Goal: Transaction & Acquisition: Purchase product/service

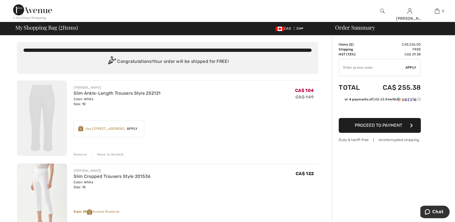
click at [46, 108] on img at bounding box center [42, 117] width 50 height 75
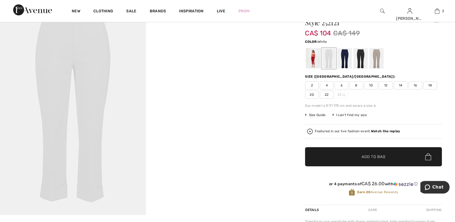
scroll to position [27, 0]
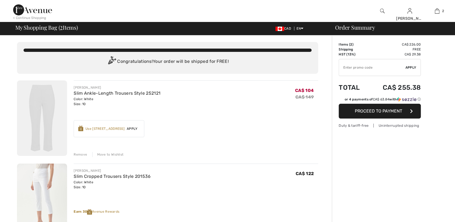
click at [41, 175] on img at bounding box center [42, 200] width 50 height 75
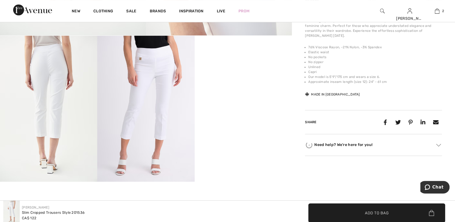
scroll to position [219, 0]
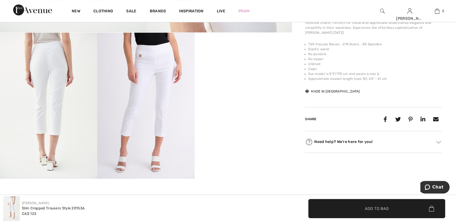
click at [126, 130] on img at bounding box center [145, 106] width 97 height 146
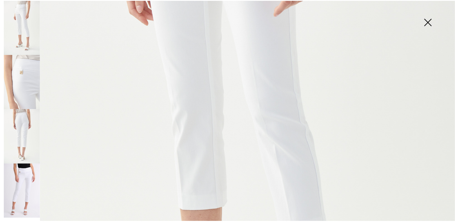
scroll to position [246, 0]
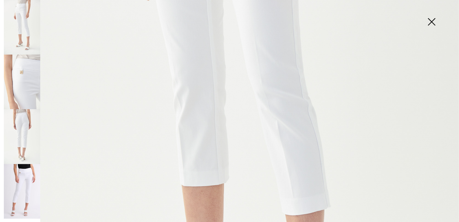
click at [431, 22] on img at bounding box center [431, 22] width 27 height 28
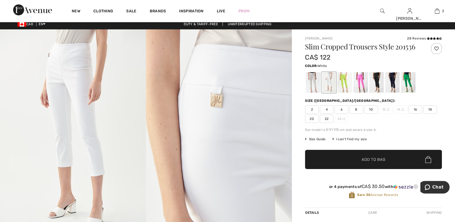
scroll to position [0, 0]
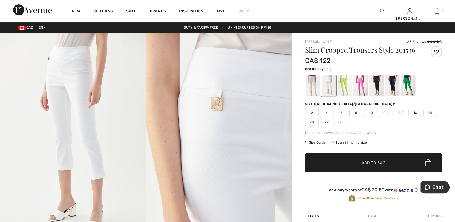
click at [347, 78] on div at bounding box center [345, 85] width 14 height 21
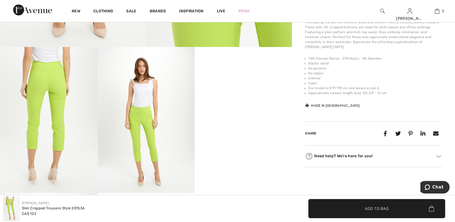
scroll to position [246, 0]
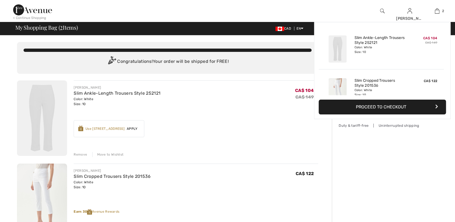
click at [437, 11] on img at bounding box center [437, 11] width 5 height 7
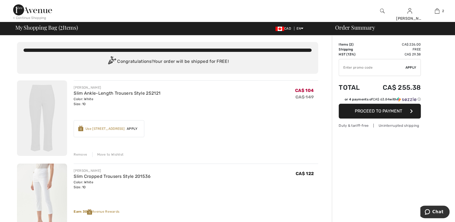
click at [49, 103] on img at bounding box center [42, 117] width 50 height 75
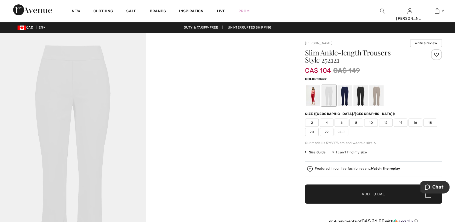
click at [360, 93] on div at bounding box center [361, 95] width 14 height 21
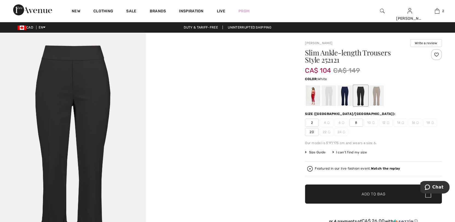
click at [330, 91] on div at bounding box center [329, 95] width 14 height 21
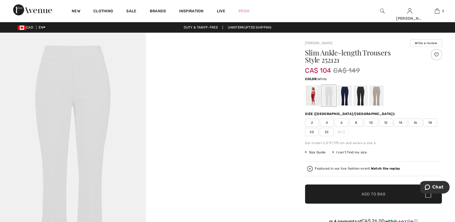
click at [368, 122] on span "10" at bounding box center [371, 122] width 14 height 8
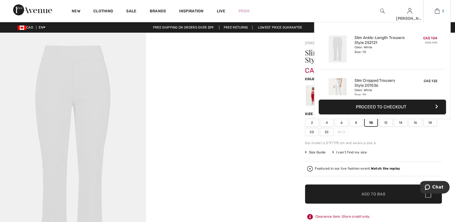
click at [438, 12] on img at bounding box center [437, 11] width 5 height 7
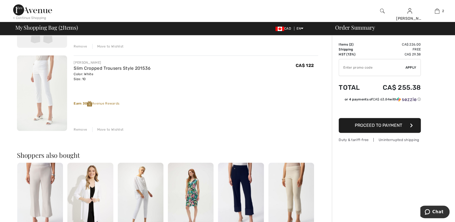
scroll to position [109, 0]
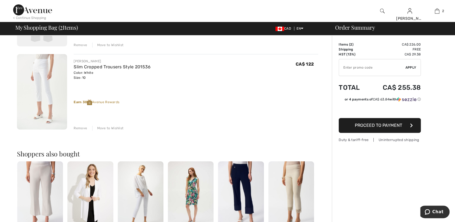
click at [80, 127] on div "Remove" at bounding box center [80, 127] width 13 height 5
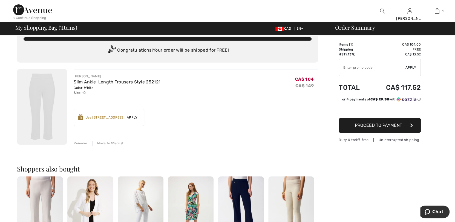
scroll to position [0, 0]
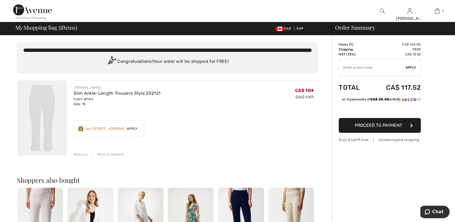
click at [114, 130] on div "Use 600 Avenue Rewards" at bounding box center [104, 128] width 39 height 5
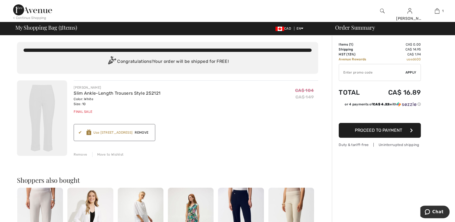
click at [382, 10] on img at bounding box center [382, 11] width 5 height 7
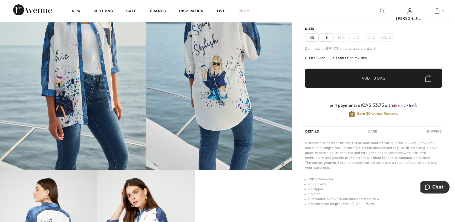
scroll to position [54, 0]
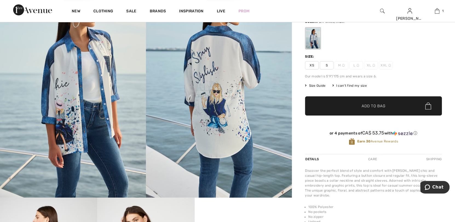
click at [340, 66] on span "M" at bounding box center [342, 65] width 14 height 8
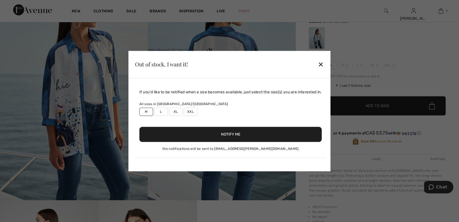
click at [147, 111] on label "M" at bounding box center [146, 111] width 14 height 8
click at [323, 64] on div "✕" at bounding box center [321, 65] width 6 height 12
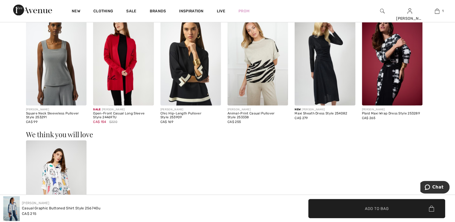
scroll to position [603, 0]
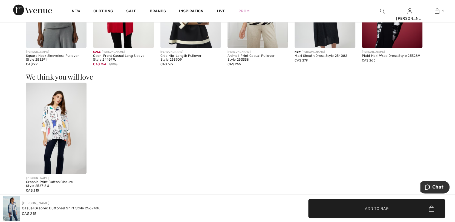
click at [54, 120] on img at bounding box center [56, 127] width 61 height 91
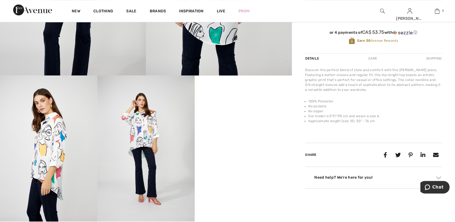
scroll to position [191, 0]
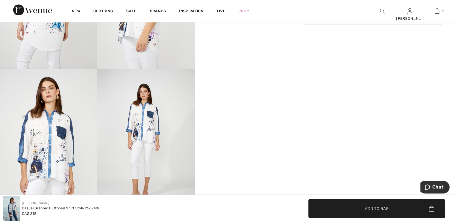
click at [381, 10] on img at bounding box center [382, 11] width 5 height 7
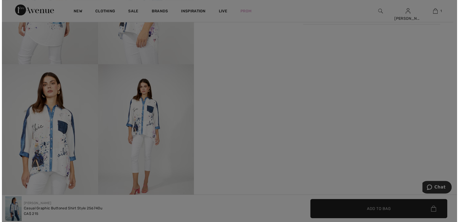
scroll to position [332, 0]
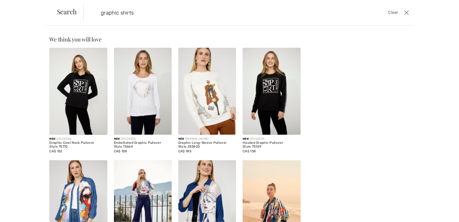
type input "graphic shirts"
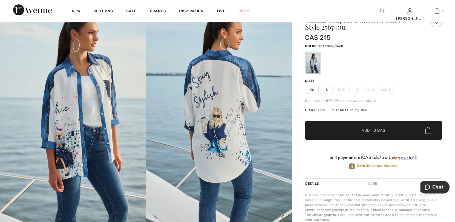
click at [382, 9] on img at bounding box center [382, 11] width 5 height 7
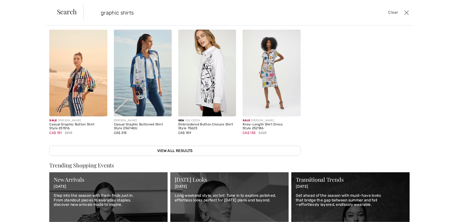
scroll to position [137, 0]
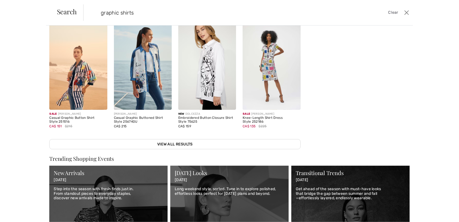
type input "graphic shirts"
click at [81, 76] on img at bounding box center [78, 66] width 58 height 87
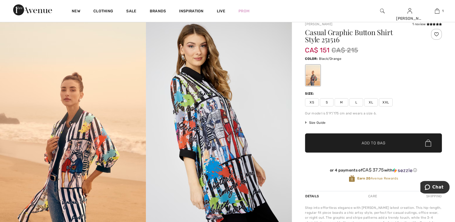
scroll to position [27, 0]
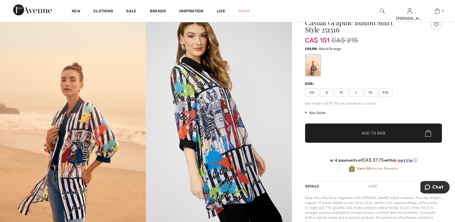
click at [340, 91] on span "M" at bounding box center [342, 92] width 14 height 8
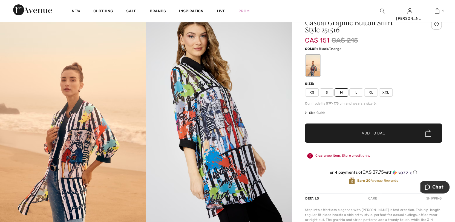
click at [353, 132] on span "✔ Added to Bag" at bounding box center [365, 133] width 33 height 6
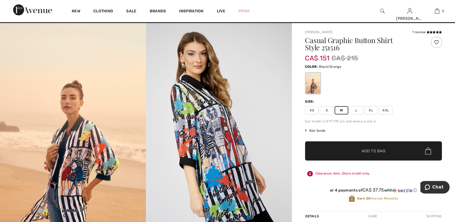
scroll to position [0, 0]
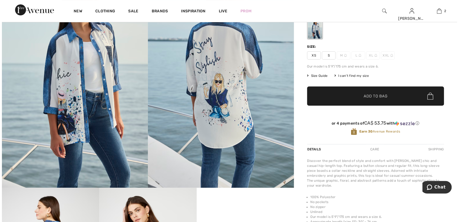
scroll to position [54, 0]
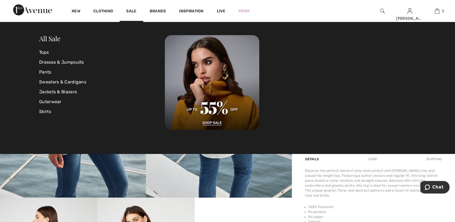
click at [381, 9] on img at bounding box center [382, 11] width 5 height 7
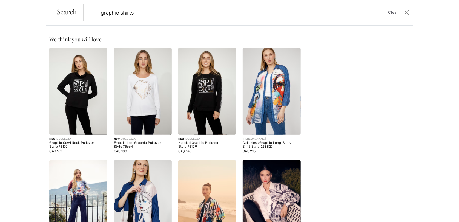
type input "graphic shirts"
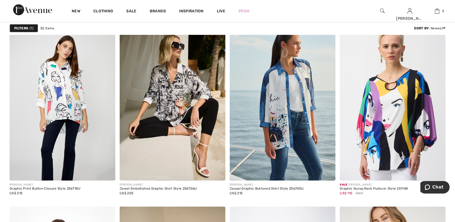
scroll to position [849, 0]
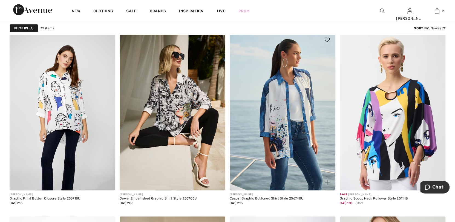
click at [328, 38] on img at bounding box center [327, 40] width 5 height 4
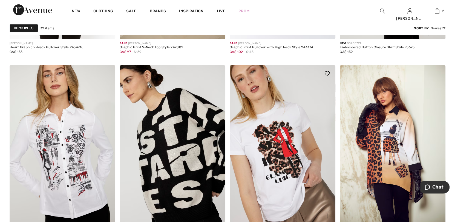
scroll to position [1205, 0]
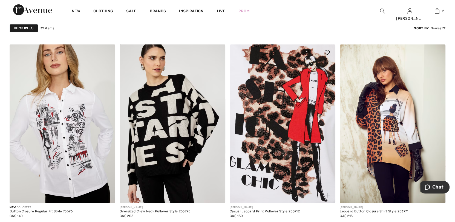
click at [278, 120] on img at bounding box center [283, 123] width 106 height 159
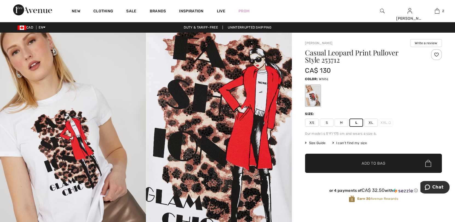
click at [378, 162] on span "Add to Bag" at bounding box center [374, 163] width 24 height 6
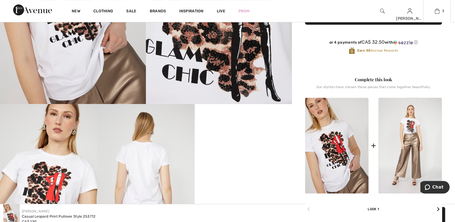
scroll to position [164, 0]
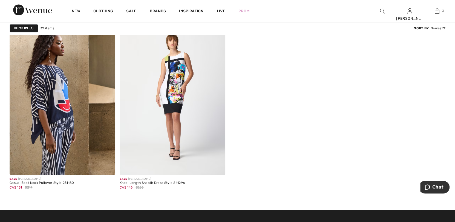
scroll to position [1862, 0]
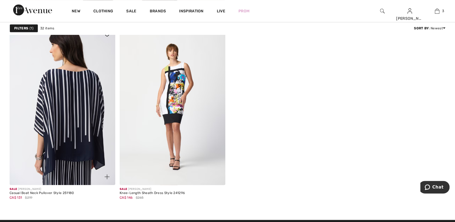
click at [67, 99] on img at bounding box center [63, 105] width 106 height 159
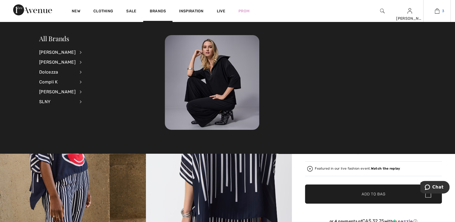
click at [437, 11] on img at bounding box center [437, 11] width 5 height 7
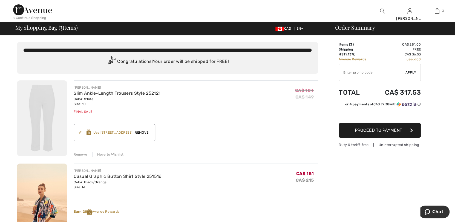
click at [128, 132] on div "Use [STREET_ADDRESS]" at bounding box center [112, 132] width 39 height 5
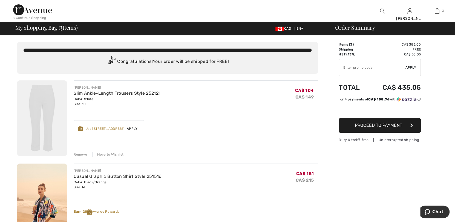
click at [81, 154] on div "Remove" at bounding box center [80, 154] width 13 height 5
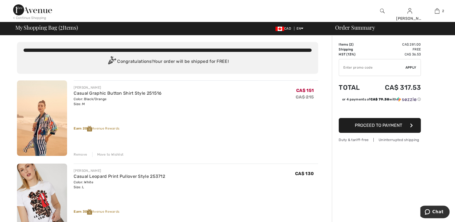
click at [48, 116] on img at bounding box center [42, 117] width 50 height 75
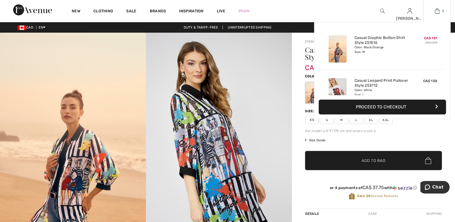
click at [436, 12] on img at bounding box center [437, 11] width 5 height 7
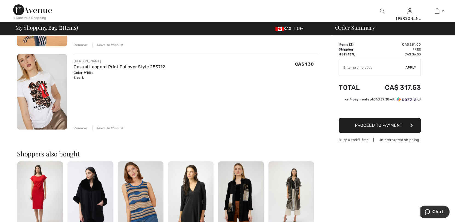
scroll to position [82, 0]
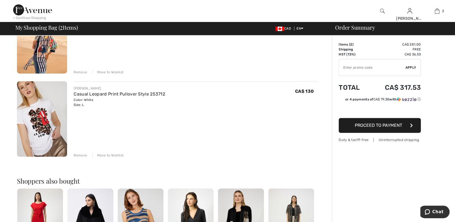
click at [79, 156] on div "Remove" at bounding box center [80, 155] width 13 height 5
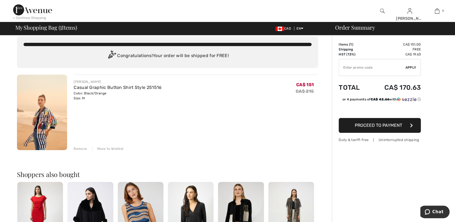
scroll to position [0, 0]
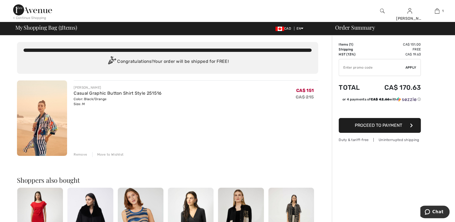
click at [47, 128] on img at bounding box center [42, 117] width 50 height 75
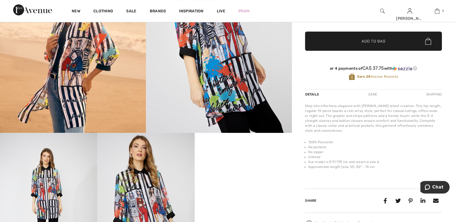
scroll to position [109, 0]
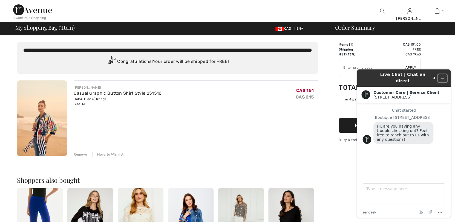
click at [442, 76] on icon "Minimize widget" at bounding box center [443, 78] width 4 height 4
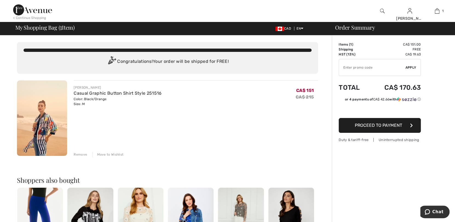
click at [381, 10] on img at bounding box center [382, 11] width 5 height 7
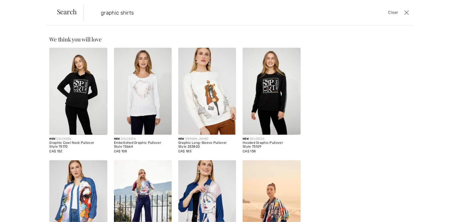
type input "graphic shirts"
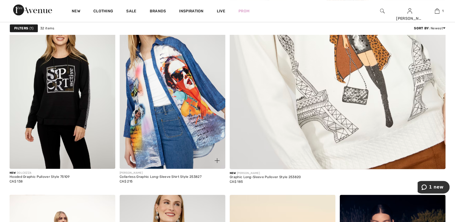
click at [196, 109] on img at bounding box center [173, 89] width 106 height 159
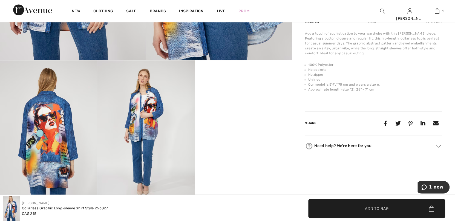
scroll to position [219, 0]
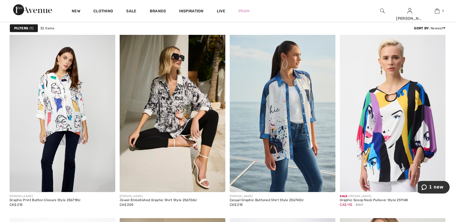
scroll to position [849, 0]
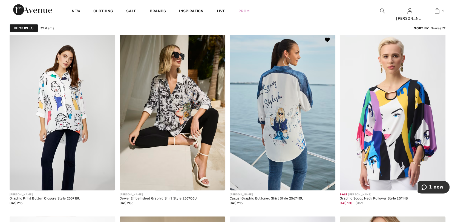
click at [289, 110] on img at bounding box center [283, 110] width 106 height 159
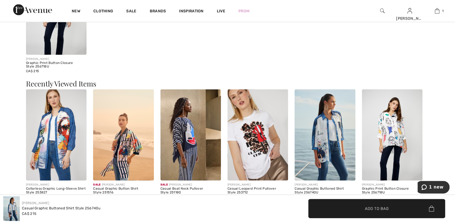
scroll to position [739, 0]
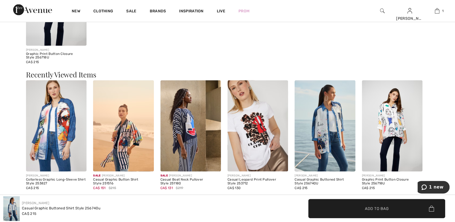
click at [391, 109] on img at bounding box center [392, 125] width 61 height 91
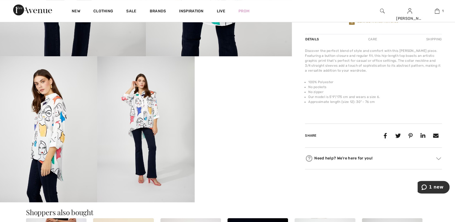
scroll to position [219, 0]
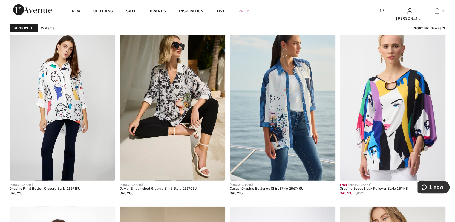
scroll to position [849, 0]
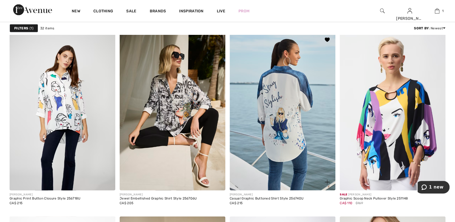
click at [302, 142] on img at bounding box center [283, 110] width 106 height 159
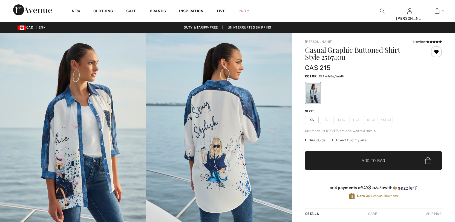
checkbox input "true"
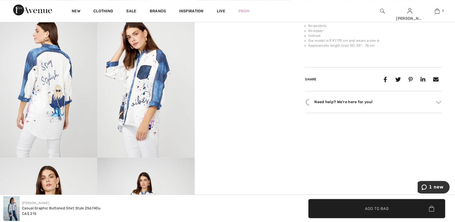
scroll to position [246, 0]
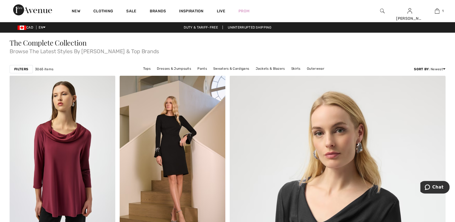
click at [381, 10] on img at bounding box center [382, 11] width 5 height 7
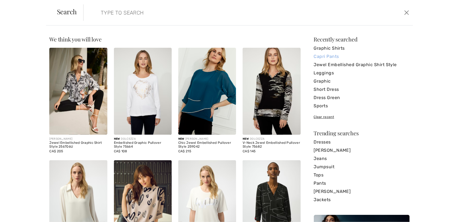
click at [332, 56] on link "Capri Pants" at bounding box center [362, 56] width 96 height 8
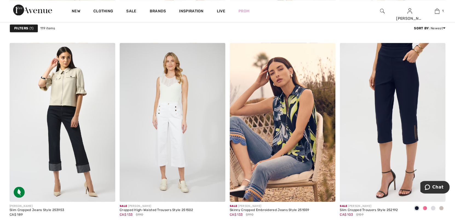
scroll to position [575, 0]
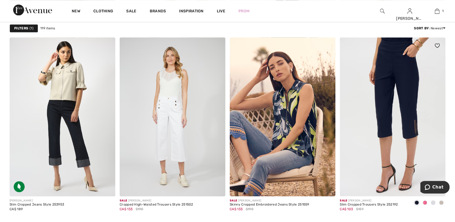
click at [401, 113] on img at bounding box center [393, 116] width 106 height 159
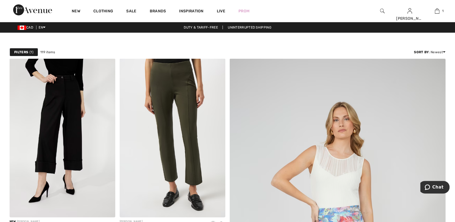
click at [19, 52] on strong "Filters" at bounding box center [21, 52] width 14 height 5
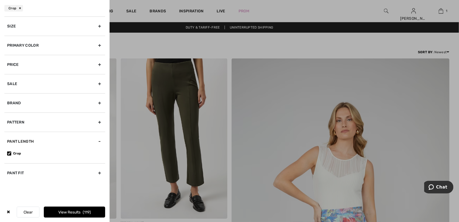
click at [11, 25] on div "Size" at bounding box center [54, 25] width 101 height 19
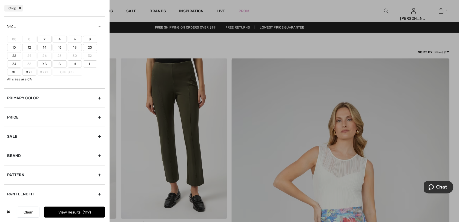
click at [13, 47] on label "10" at bounding box center [14, 47] width 14 height 7
click at [0, 0] on input"] "10" at bounding box center [0, 0] width 0 height 0
click at [76, 64] on label "M" at bounding box center [75, 63] width 14 height 7
click at [0, 0] on input"] "M" at bounding box center [0, 0] width 0 height 0
click at [85, 8] on div "10 M Crop" at bounding box center [55, 8] width 110 height 16
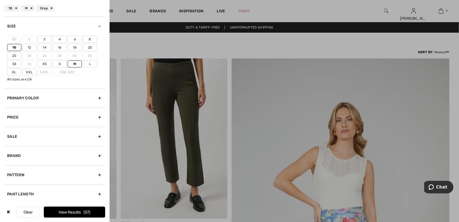
click at [452, 85] on div at bounding box center [229, 111] width 459 height 222
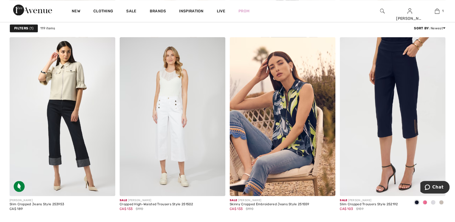
scroll to position [575, 0]
click at [411, 132] on img at bounding box center [393, 116] width 106 height 159
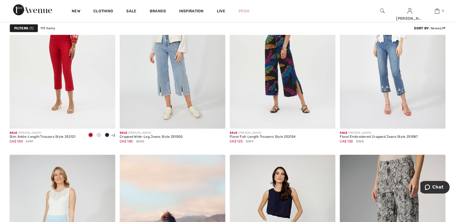
scroll to position [876, 0]
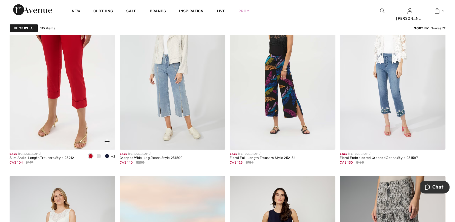
click at [71, 132] on img at bounding box center [63, 70] width 106 height 159
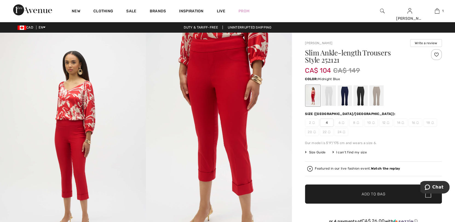
click at [346, 92] on div at bounding box center [345, 95] width 14 height 21
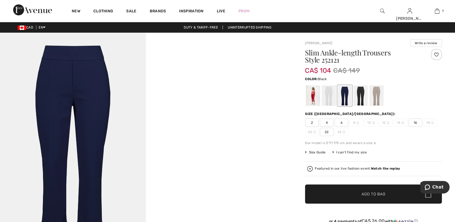
click at [362, 94] on div at bounding box center [361, 95] width 14 height 21
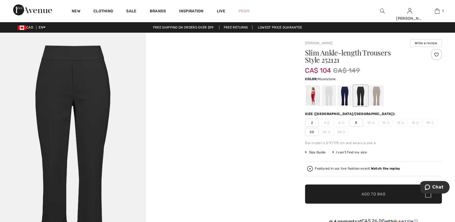
click at [375, 93] on div at bounding box center [376, 95] width 14 height 21
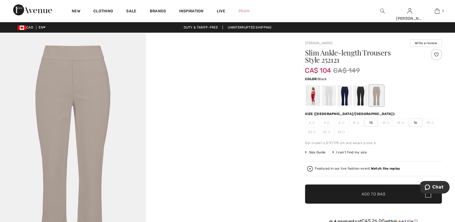
click at [362, 92] on div at bounding box center [361, 95] width 14 height 21
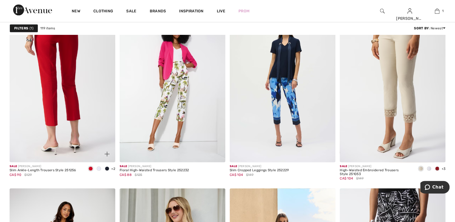
scroll to position [1862, 0]
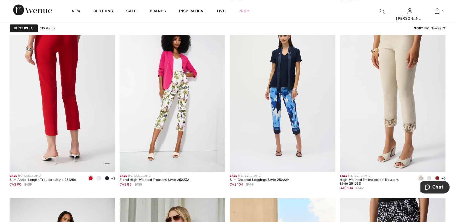
click at [64, 66] on img at bounding box center [63, 92] width 106 height 159
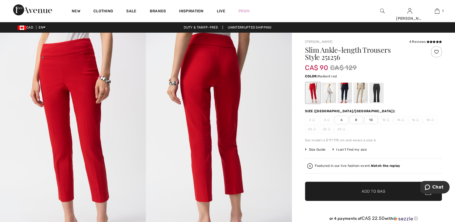
click at [369, 120] on span "10" at bounding box center [371, 120] width 14 height 8
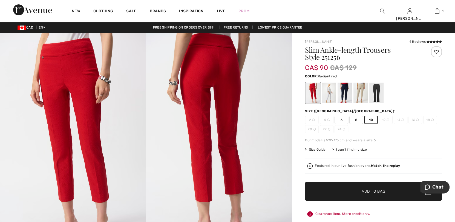
click at [384, 189] on span "Add to Bag" at bounding box center [374, 191] width 24 height 6
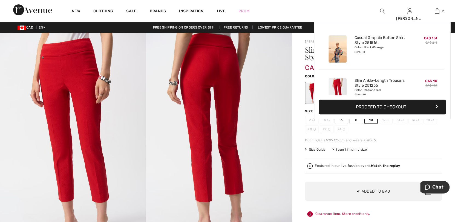
scroll to position [17, 0]
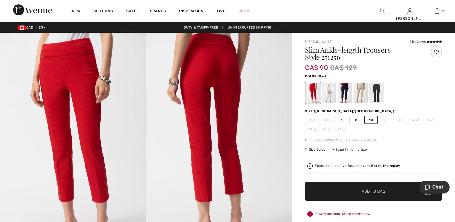
click at [376, 92] on div at bounding box center [376, 92] width 14 height 21
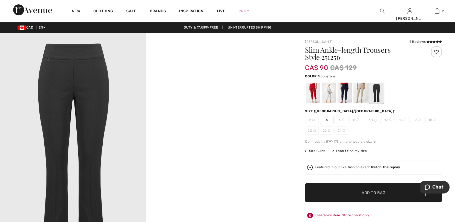
click at [361, 93] on div at bounding box center [361, 92] width 14 height 21
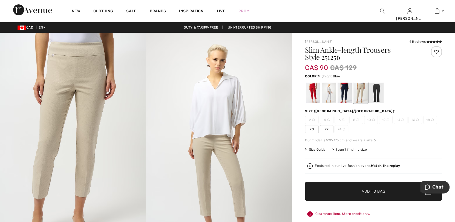
click at [342, 93] on div at bounding box center [345, 92] width 14 height 21
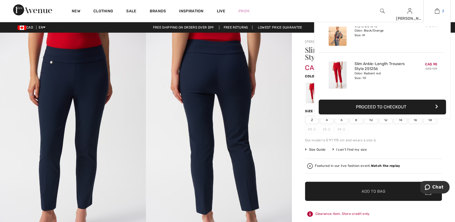
click at [437, 9] on img at bounding box center [437, 11] width 5 height 7
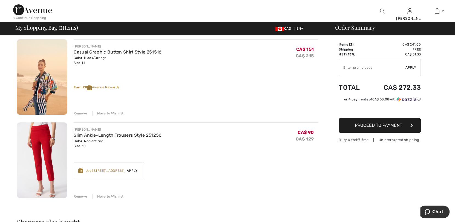
scroll to position [82, 0]
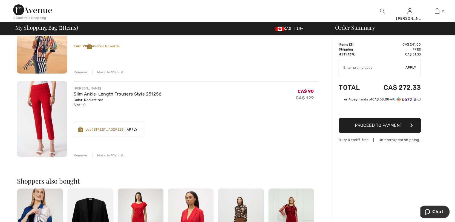
click at [84, 155] on div "Remove" at bounding box center [80, 155] width 13 height 5
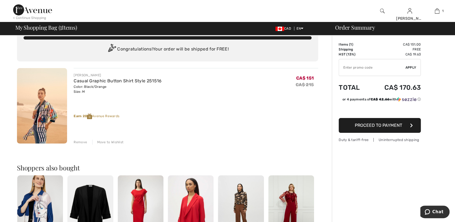
scroll to position [0, 0]
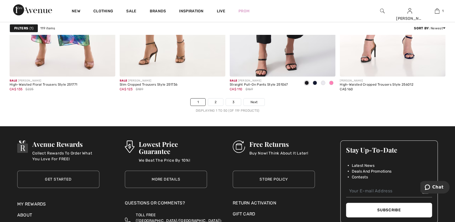
scroll to position [2793, 0]
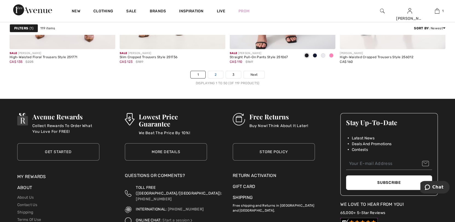
click at [215, 73] on link "2" at bounding box center [215, 74] width 15 height 7
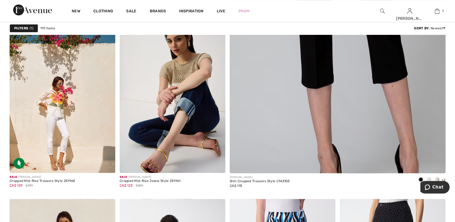
scroll to position [246, 0]
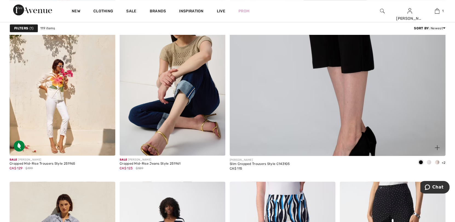
click at [349, 69] on img at bounding box center [337, 6] width 259 height 388
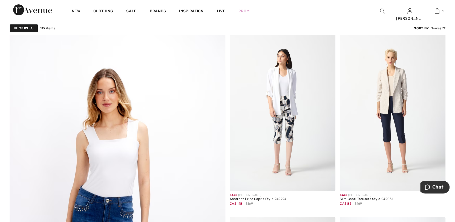
scroll to position [1506, 0]
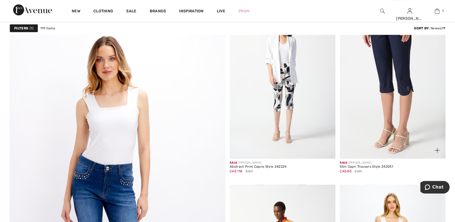
click at [399, 67] on img at bounding box center [393, 79] width 106 height 159
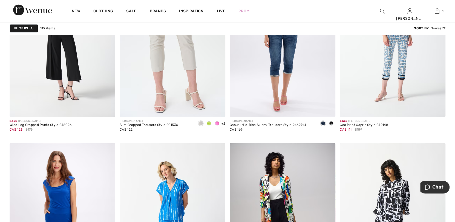
scroll to position [1917, 0]
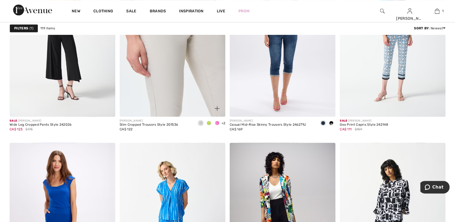
click at [200, 65] on img at bounding box center [173, 37] width 106 height 159
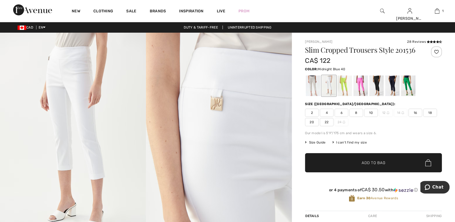
click at [392, 83] on div at bounding box center [392, 85] width 14 height 21
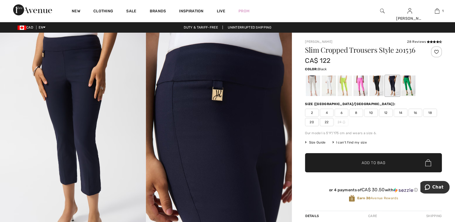
click at [377, 89] on div at bounding box center [376, 85] width 14 height 21
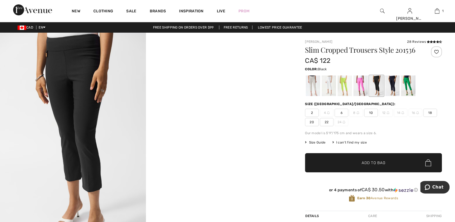
click at [369, 112] on span "10" at bounding box center [371, 112] width 14 height 8
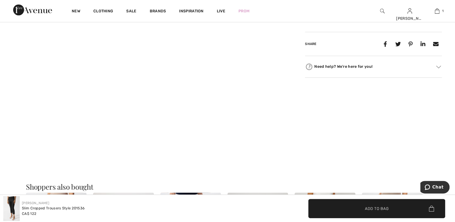
scroll to position [329, 0]
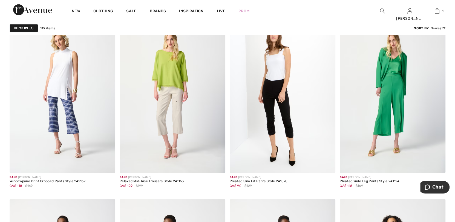
scroll to position [2301, 0]
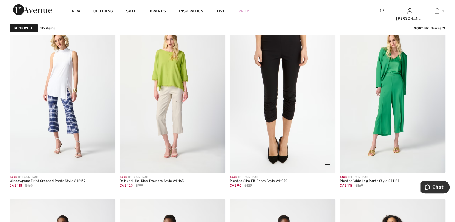
click at [289, 87] on img at bounding box center [283, 93] width 106 height 159
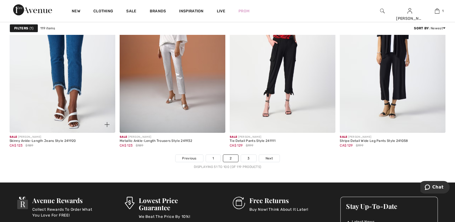
scroll to position [2711, 0]
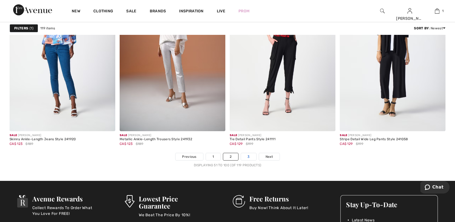
click at [250, 155] on link "3" at bounding box center [248, 156] width 15 height 7
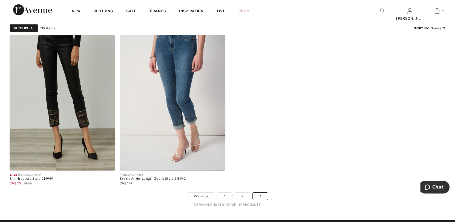
scroll to position [1040, 0]
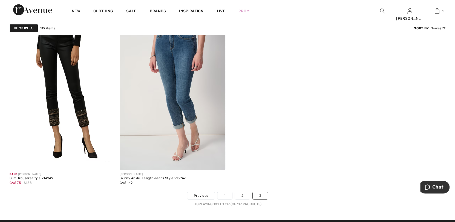
click at [79, 99] on img at bounding box center [63, 90] width 106 height 159
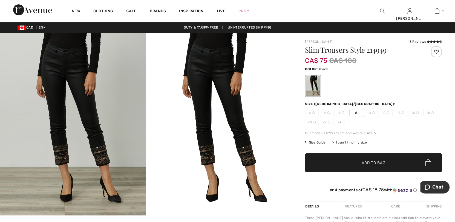
click at [250, 156] on img at bounding box center [219, 124] width 146 height 182
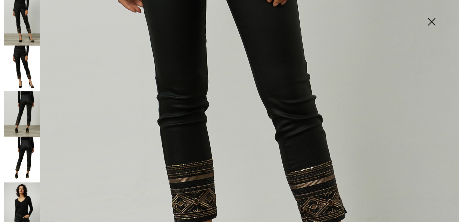
scroll to position [246, 0]
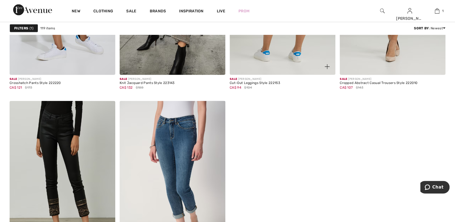
scroll to position [876, 0]
